Goal: Information Seeking & Learning: Learn about a topic

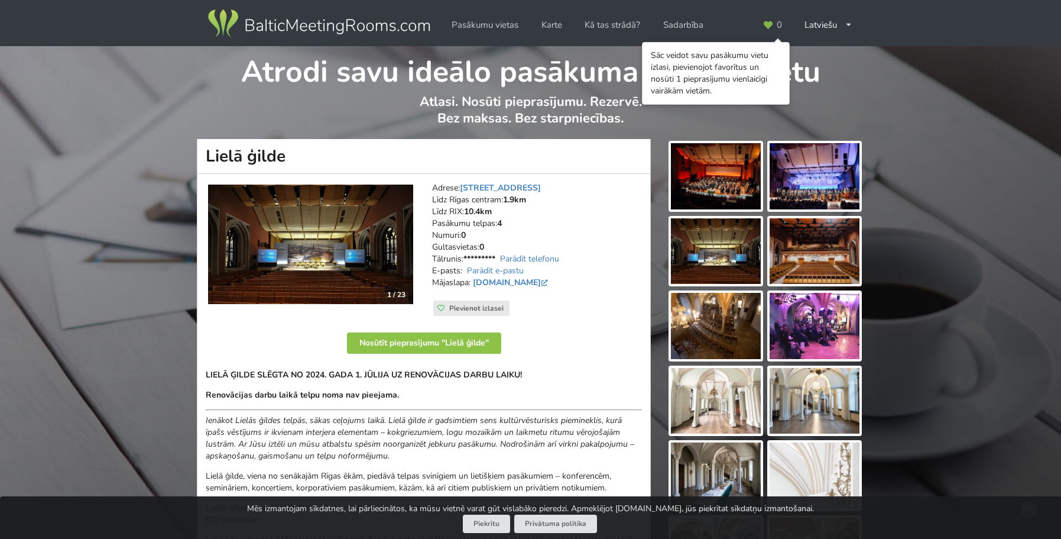
click at [351, 251] on img at bounding box center [310, 243] width 205 height 119
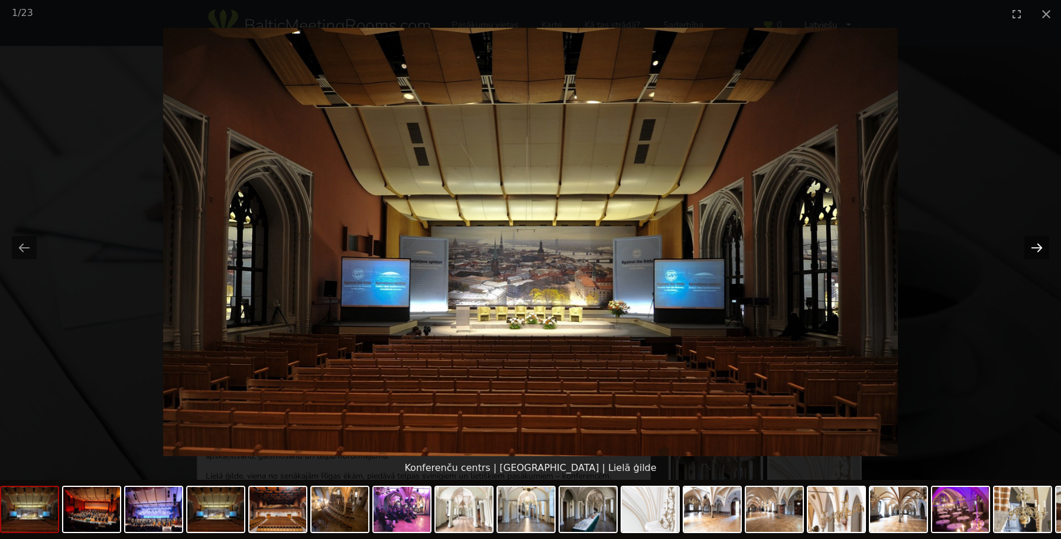
click at [1040, 247] on button "Next slide" at bounding box center [1037, 247] width 25 height 23
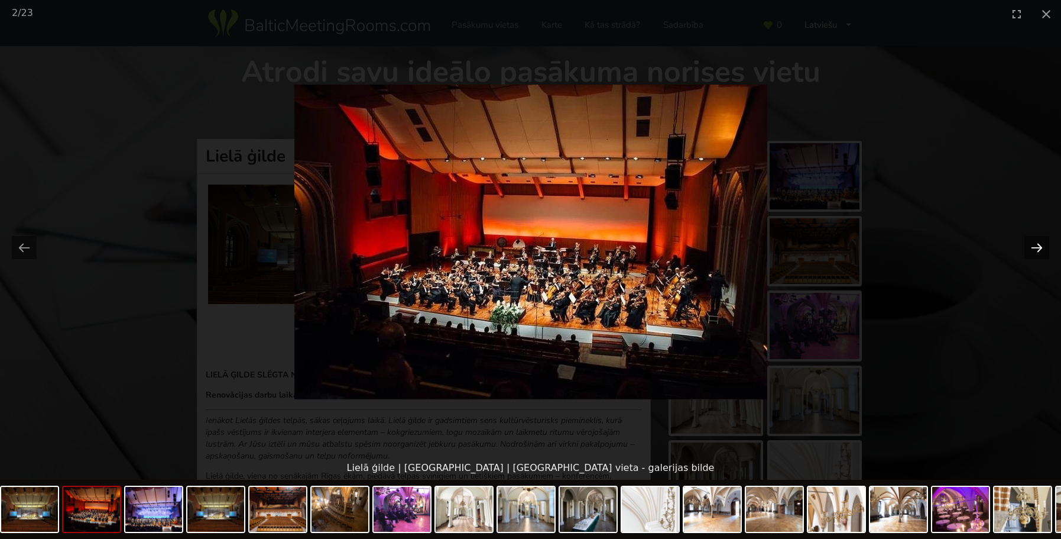
click at [1039, 247] on button "Next slide" at bounding box center [1037, 247] width 25 height 23
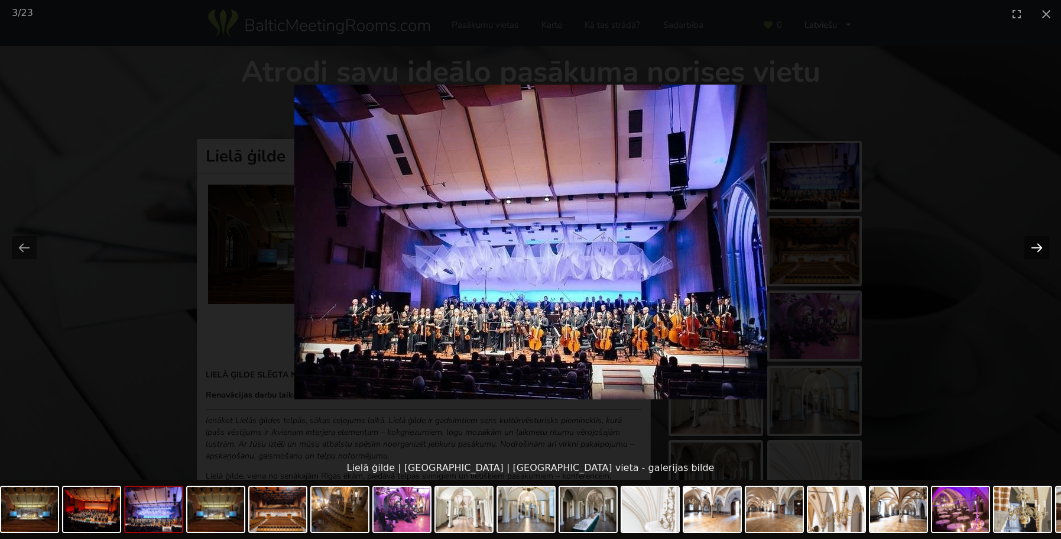
click at [1038, 247] on button "Next slide" at bounding box center [1037, 247] width 25 height 23
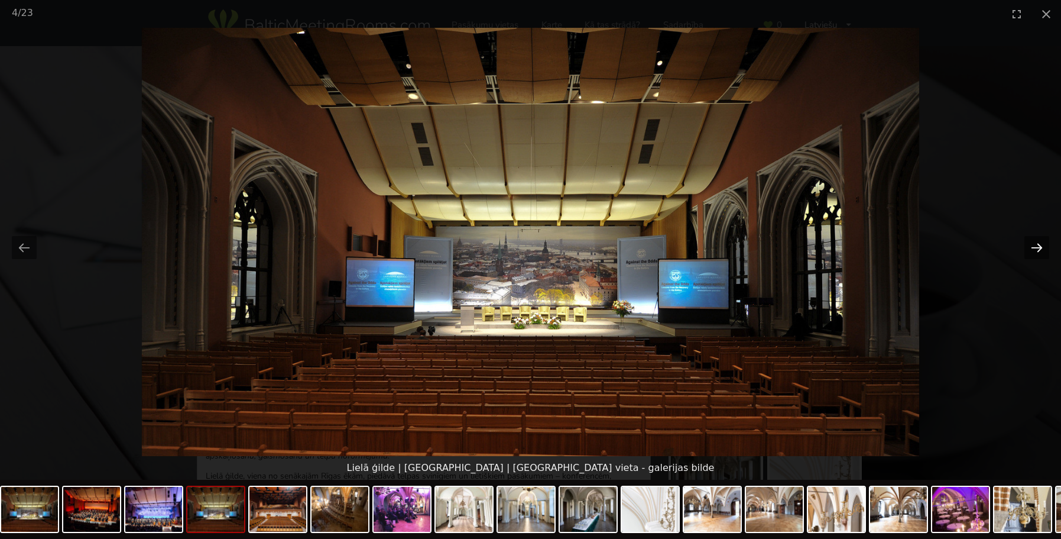
click at [1038, 247] on button "Next slide" at bounding box center [1037, 247] width 25 height 23
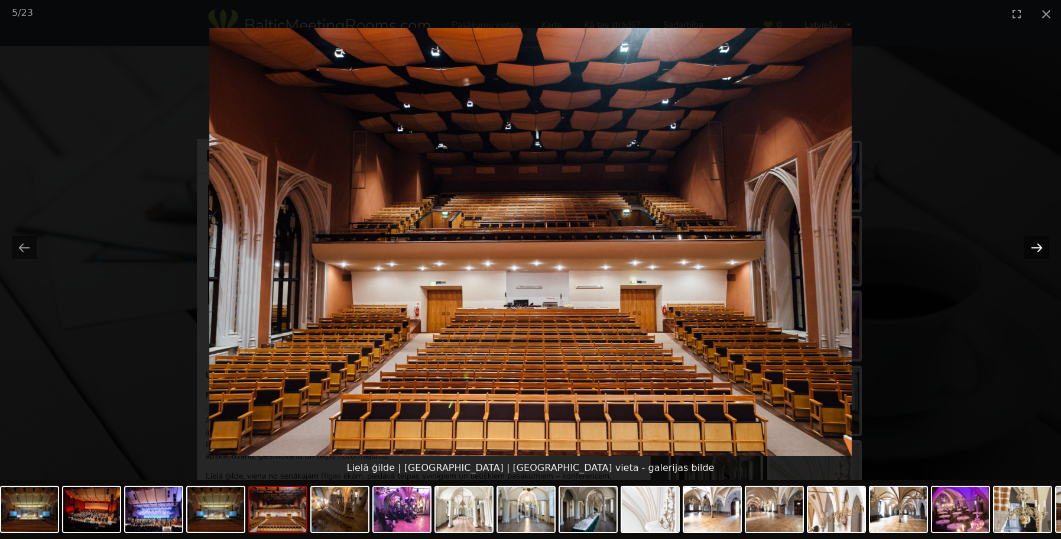
click at [1029, 251] on button "Next slide" at bounding box center [1037, 247] width 25 height 23
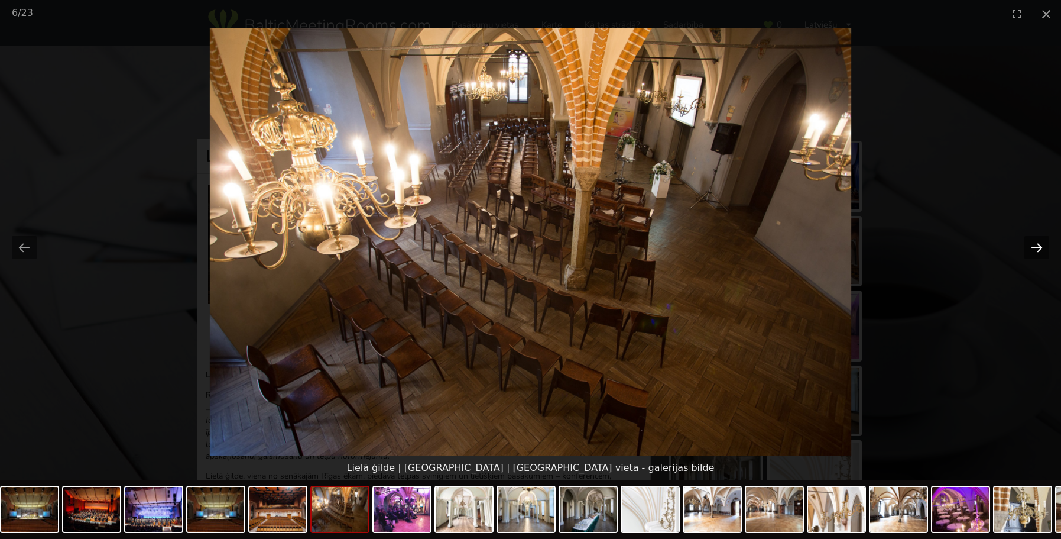
click at [1029, 251] on button "Next slide" at bounding box center [1037, 247] width 25 height 23
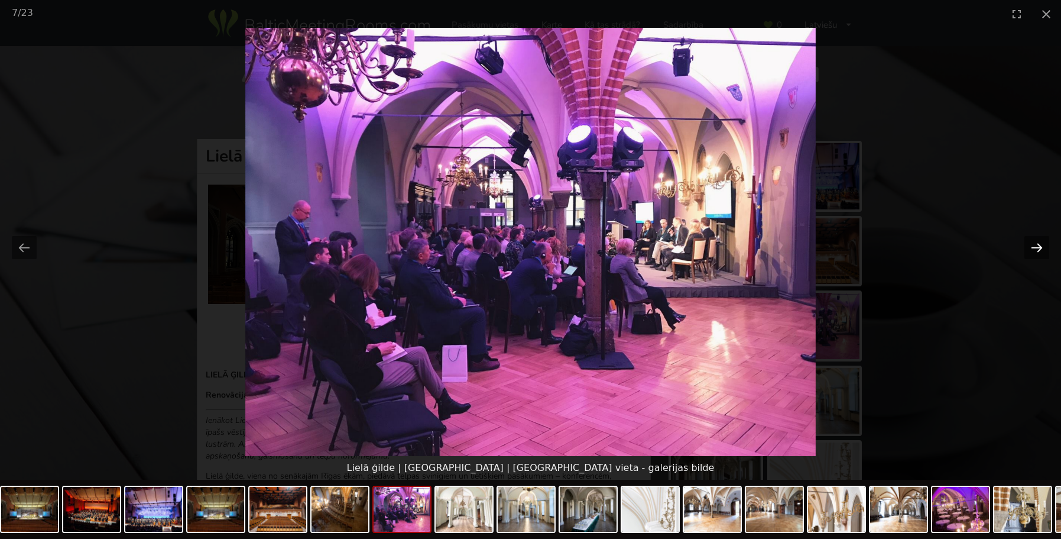
click at [1029, 251] on button "Next slide" at bounding box center [1037, 247] width 25 height 23
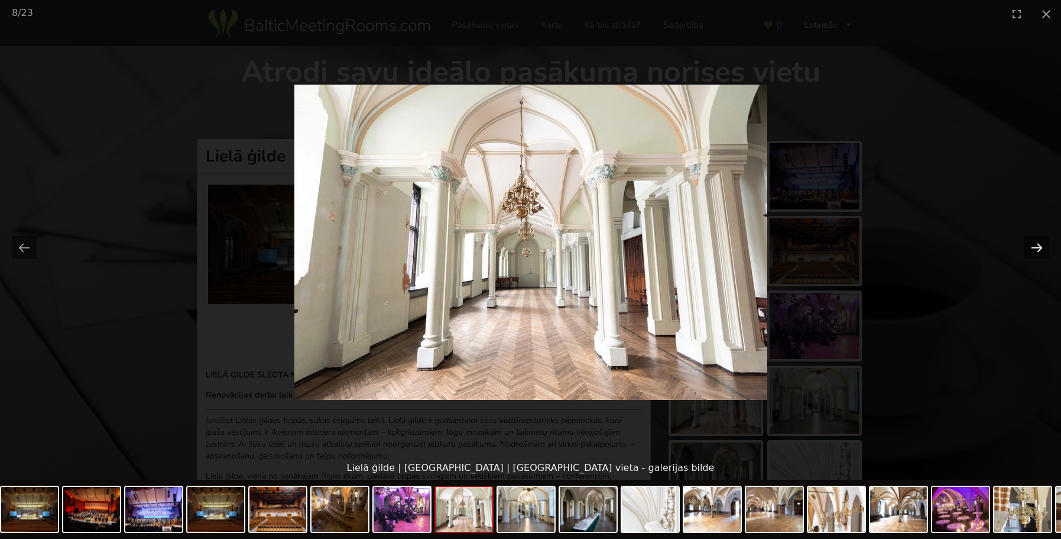
click at [1029, 251] on button "Next slide" at bounding box center [1037, 247] width 25 height 23
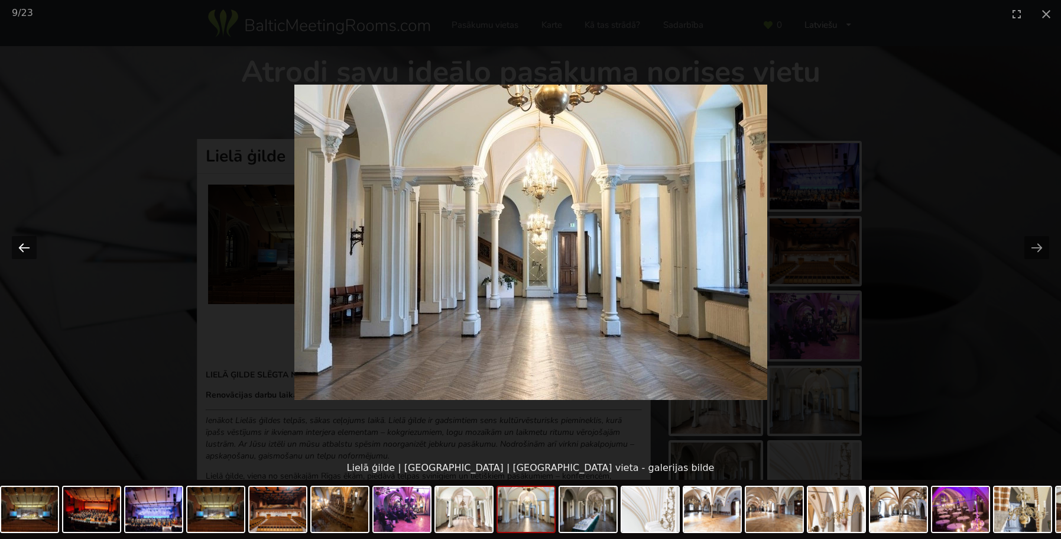
click at [25, 241] on button "Previous slide" at bounding box center [24, 247] width 25 height 23
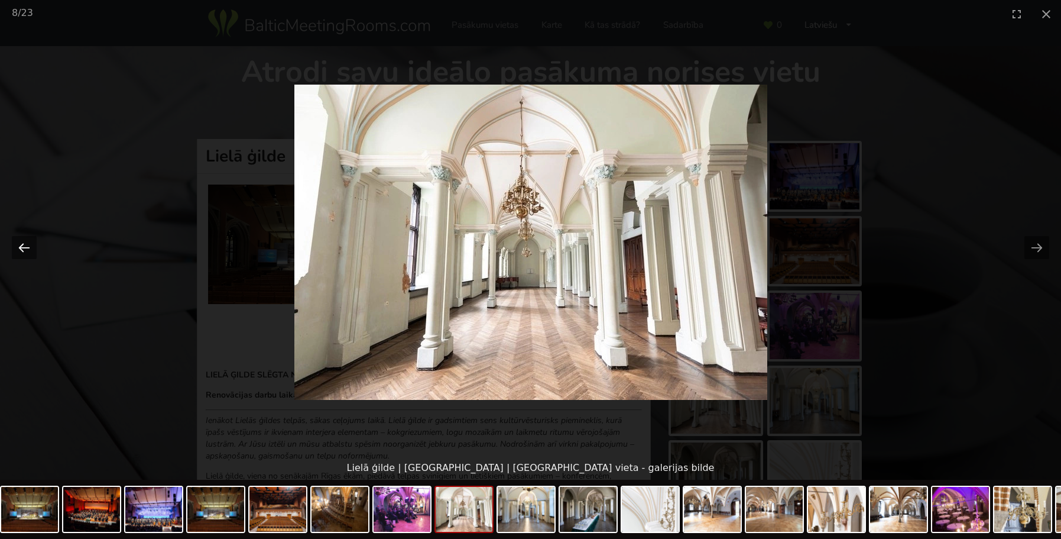
click at [27, 244] on button "Previous slide" at bounding box center [24, 247] width 25 height 23
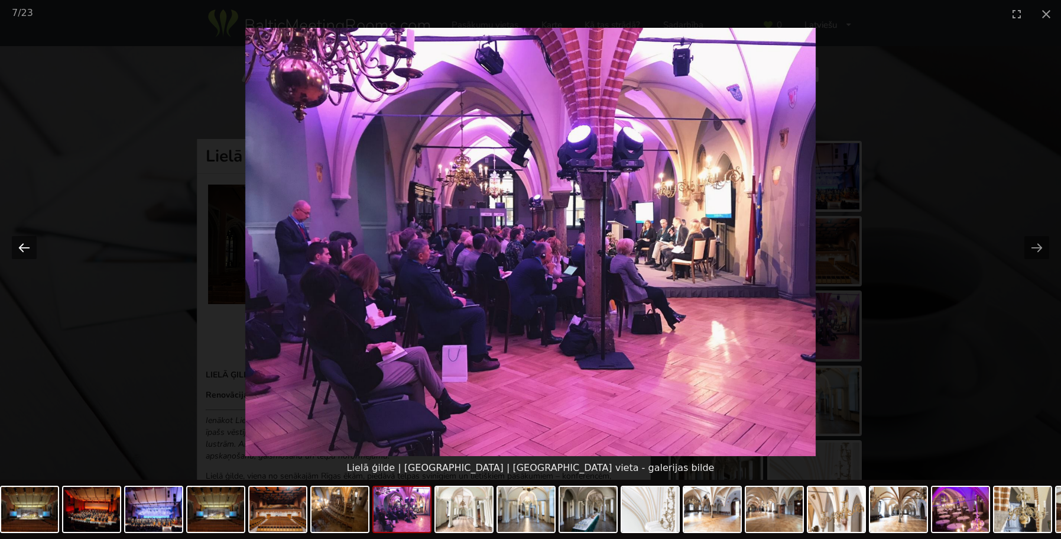
click at [28, 246] on button "Previous slide" at bounding box center [24, 247] width 25 height 23
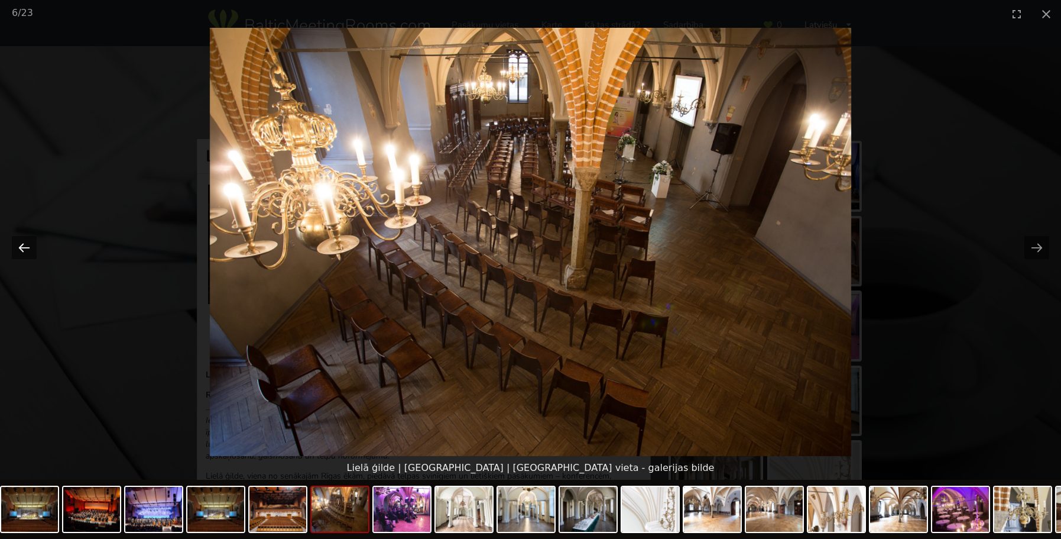
click at [22, 248] on button "Previous slide" at bounding box center [24, 247] width 25 height 23
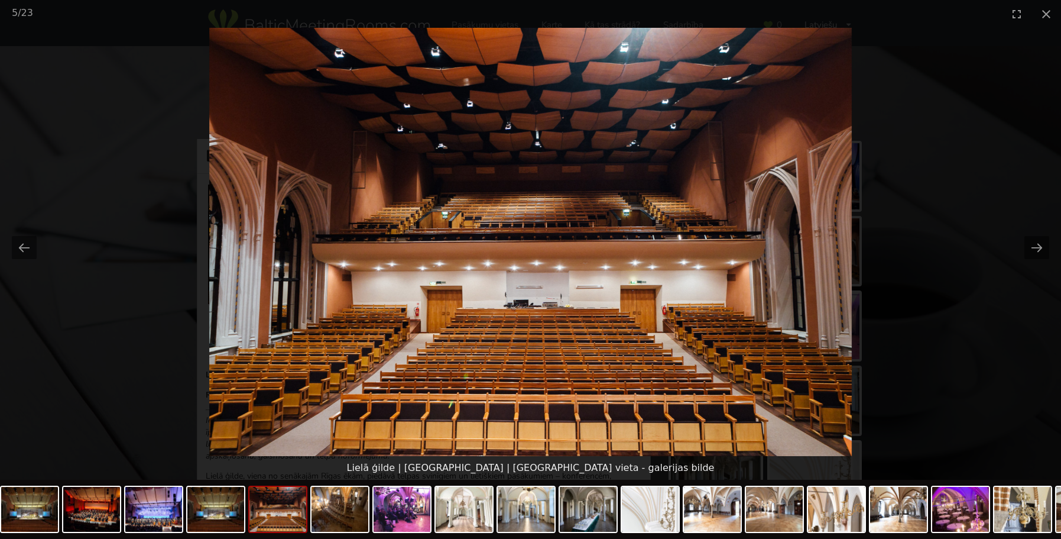
click at [415, 231] on img at bounding box center [530, 242] width 643 height 428
click at [1044, 20] on button "Close gallery" at bounding box center [1047, 14] width 30 height 28
